Goal: Information Seeking & Learning: Find specific fact

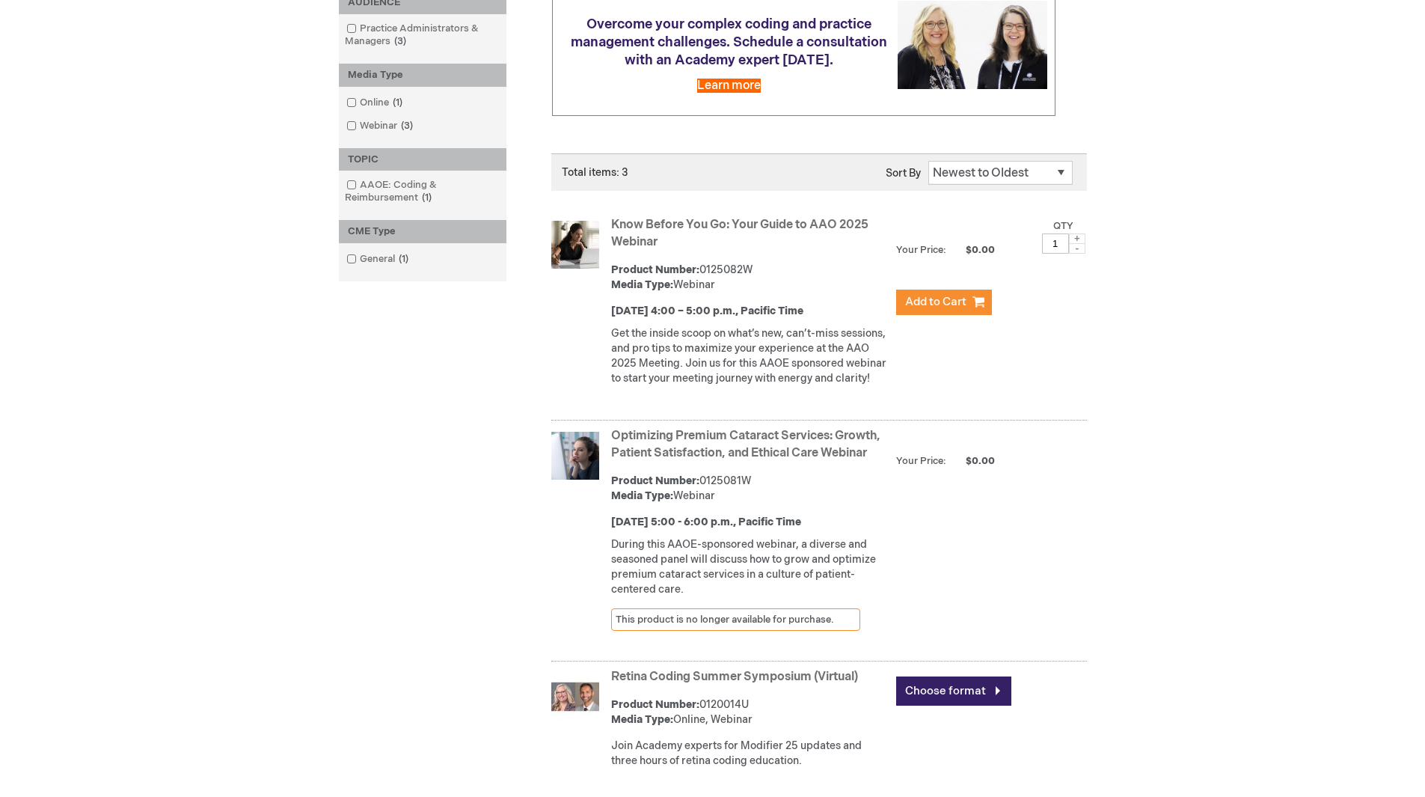
scroll to position [275, 0]
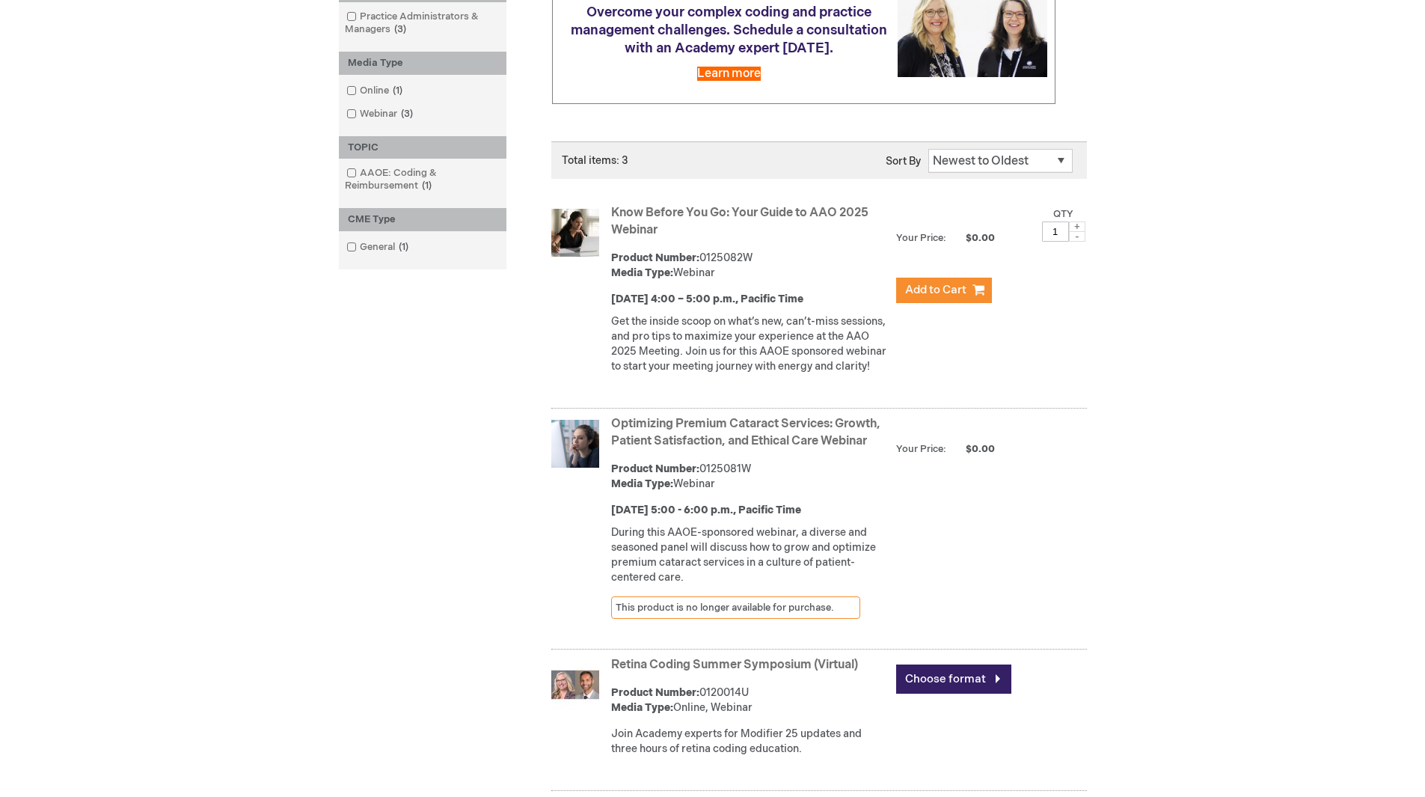
click at [722, 491] on div "Product Number: 0125081W Media Type: Webinar" at bounding box center [749, 476] width 277 height 30
copy div "0125081W"
